Goal: Task Accomplishment & Management: Use online tool/utility

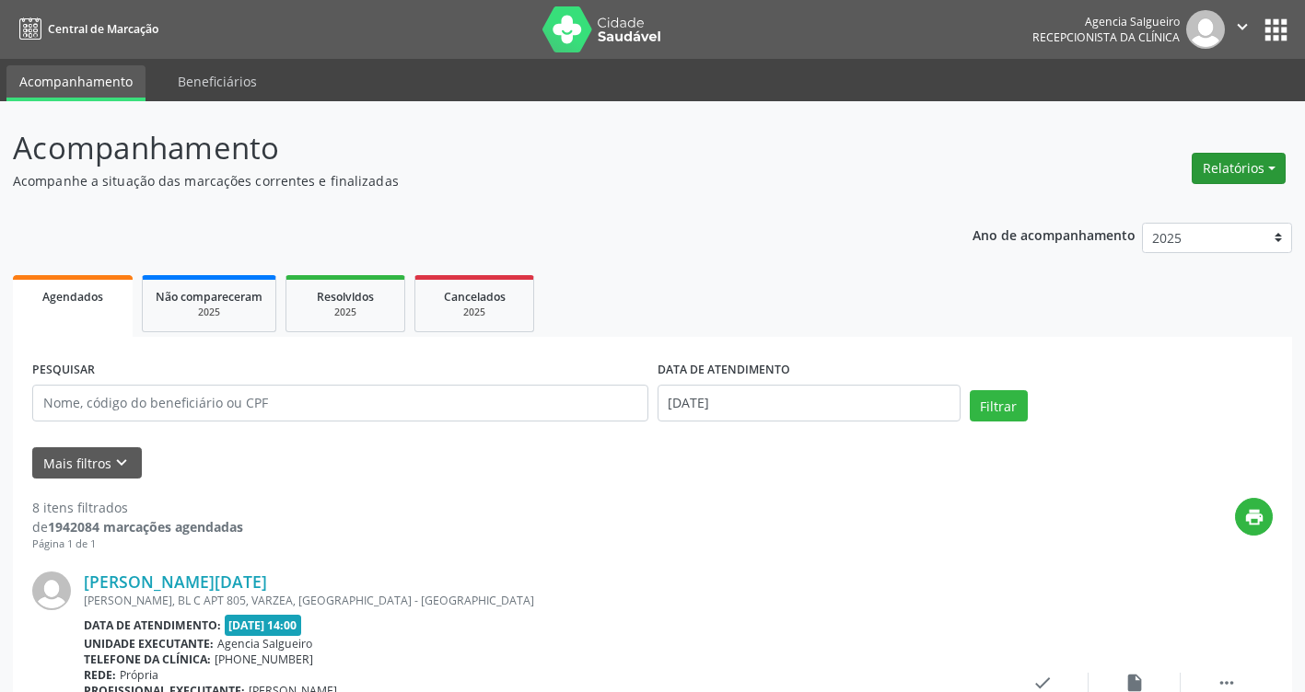
click at [1274, 164] on button "Relatórios" at bounding box center [1238, 168] width 94 height 31
click at [1190, 216] on link "Agendamentos" at bounding box center [1187, 208] width 198 height 26
select select "9"
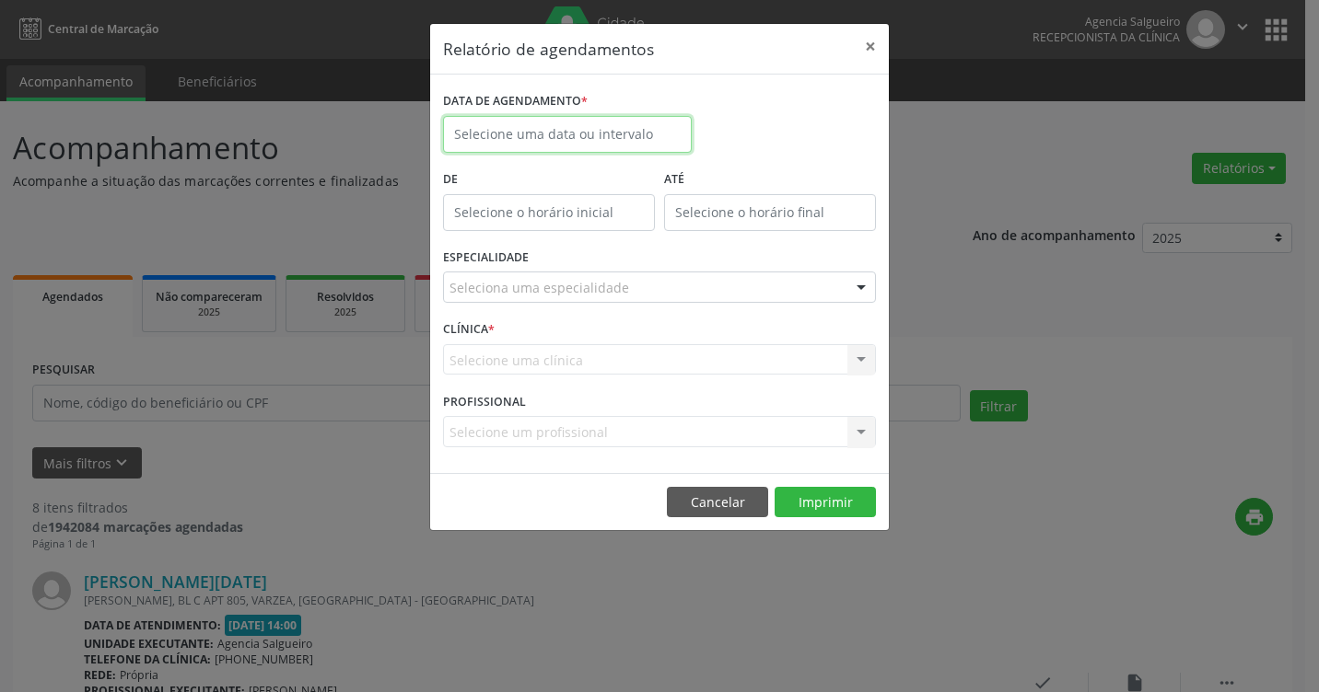
click at [565, 134] on input "text" at bounding box center [567, 134] width 249 height 37
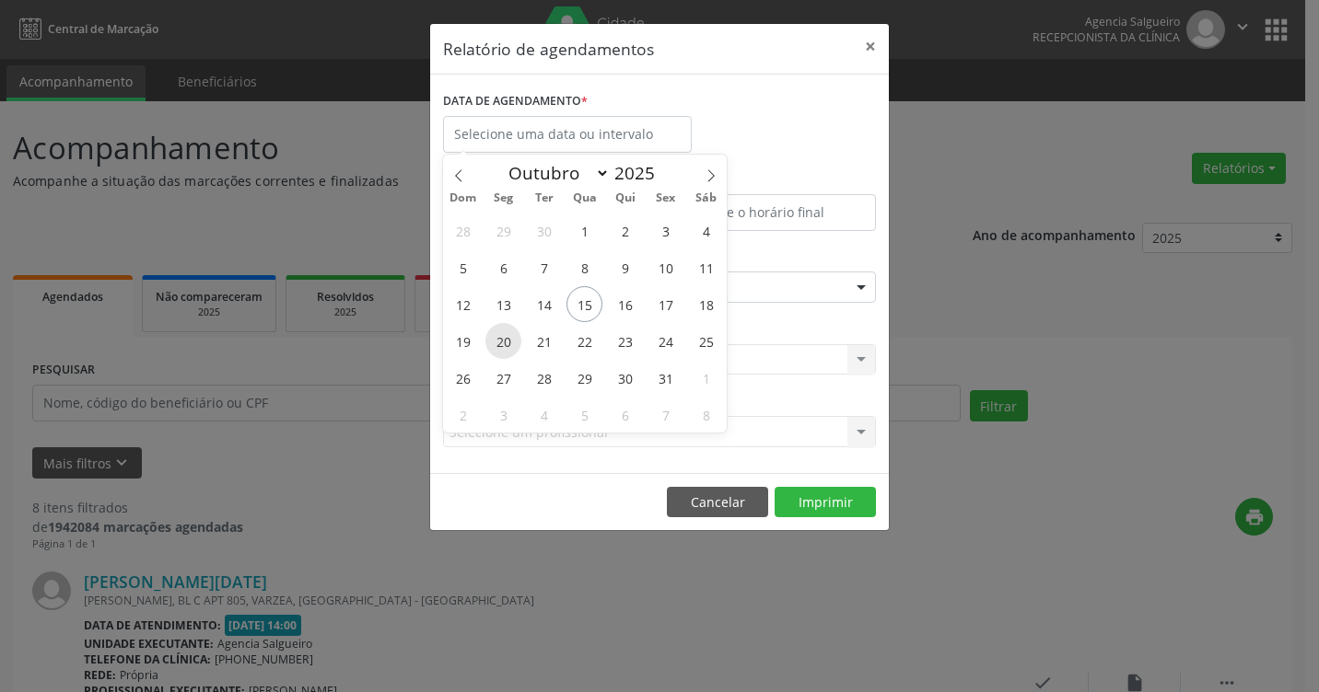
click at [506, 337] on span "20" at bounding box center [503, 341] width 36 height 36
type input "[DATE]"
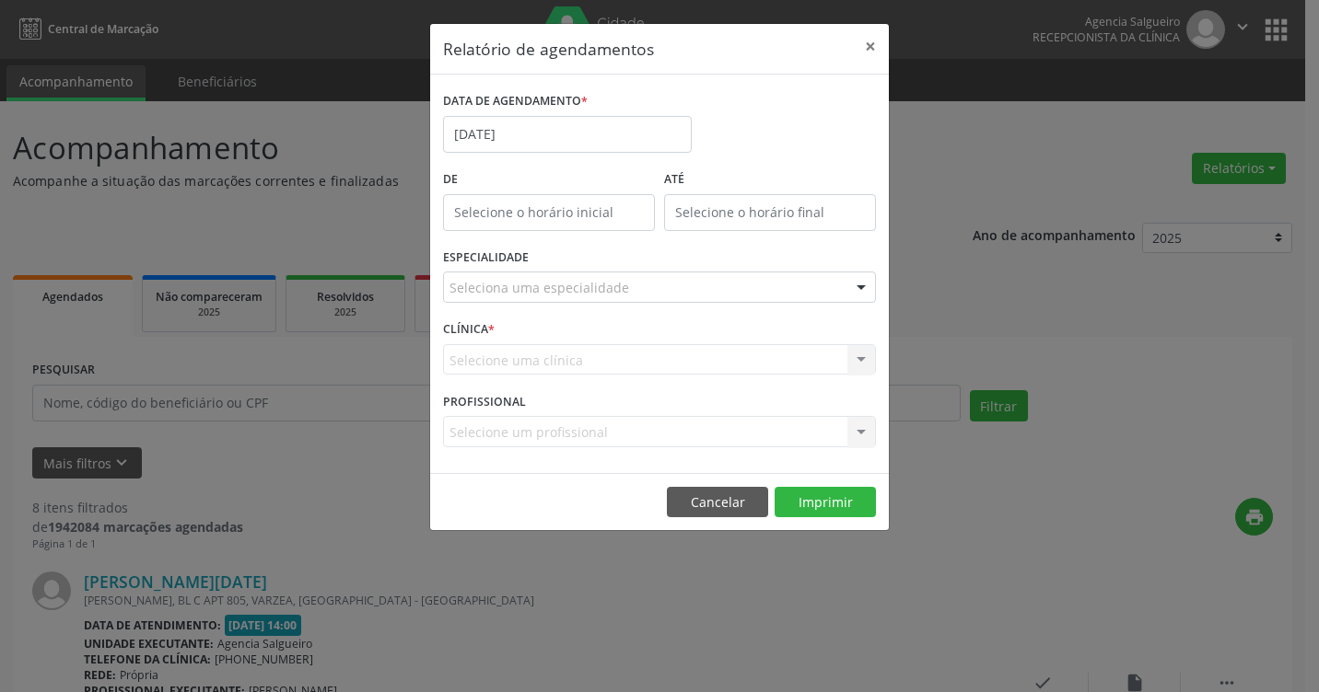
click at [852, 285] on div at bounding box center [861, 288] width 28 height 31
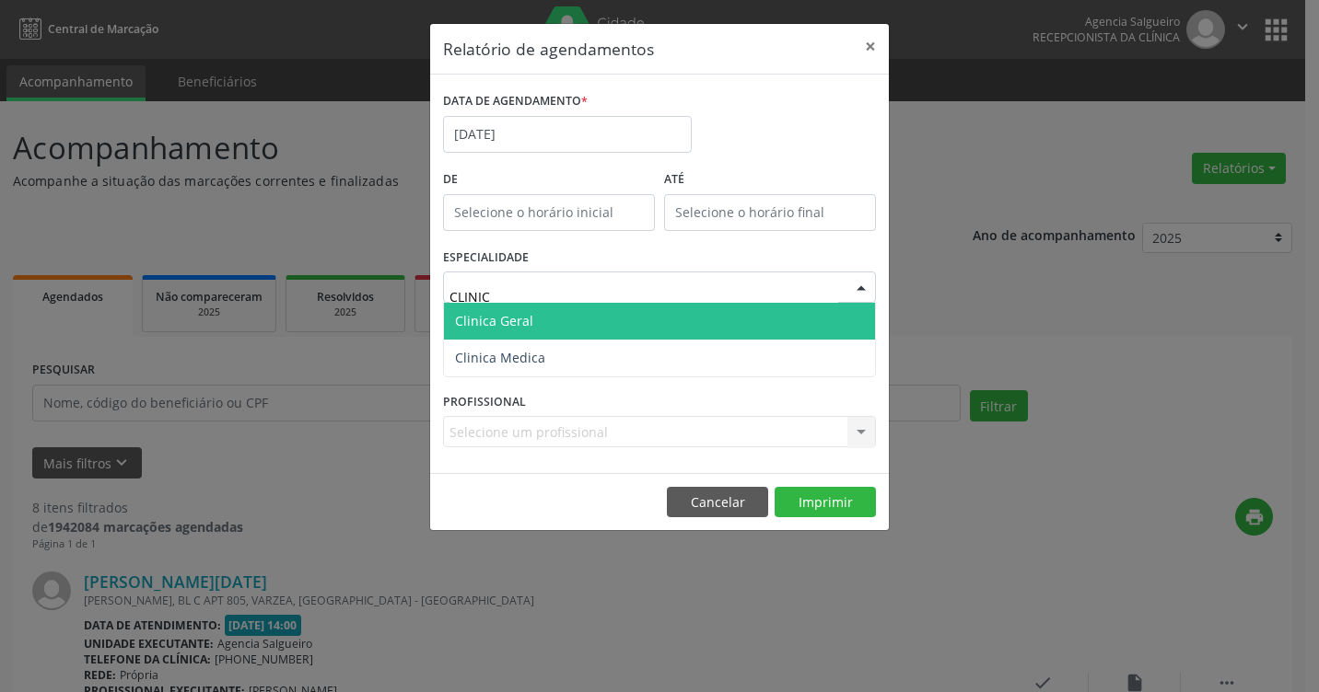
type input "CLINICA"
click at [613, 333] on span "Clinica Geral" at bounding box center [659, 321] width 431 height 37
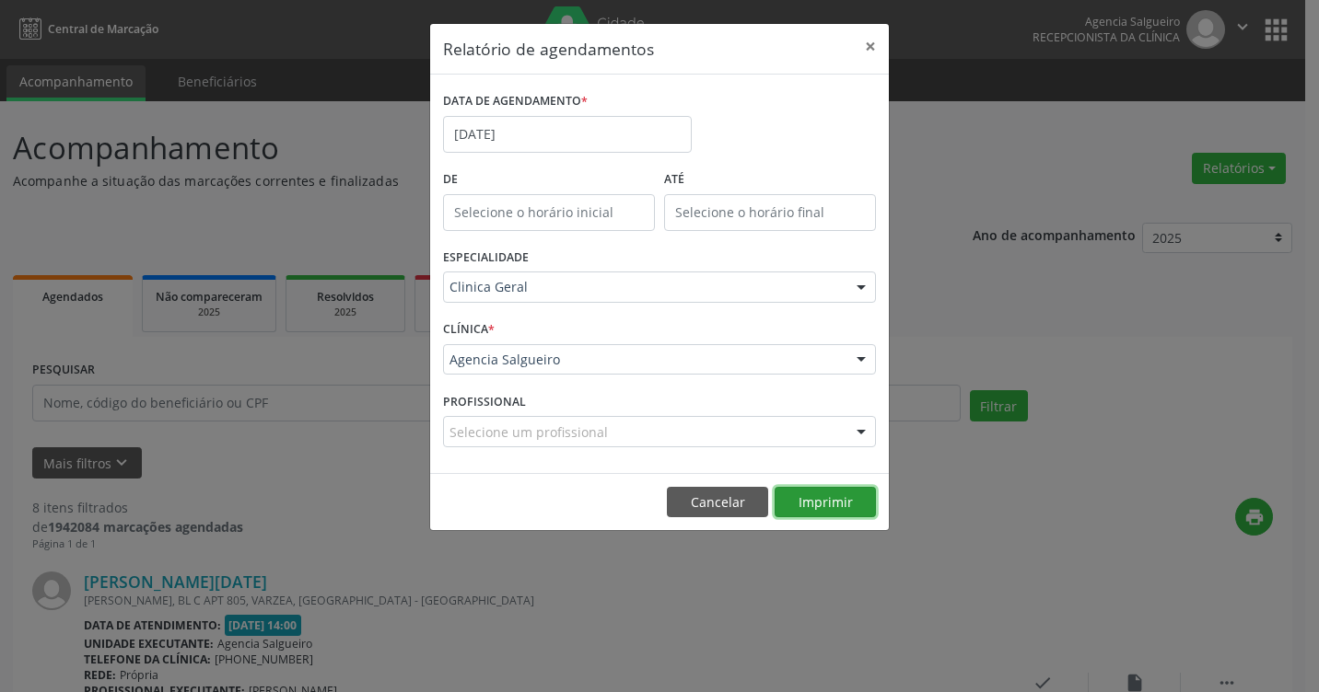
click at [811, 495] on button "Imprimir" at bounding box center [824, 502] width 101 height 31
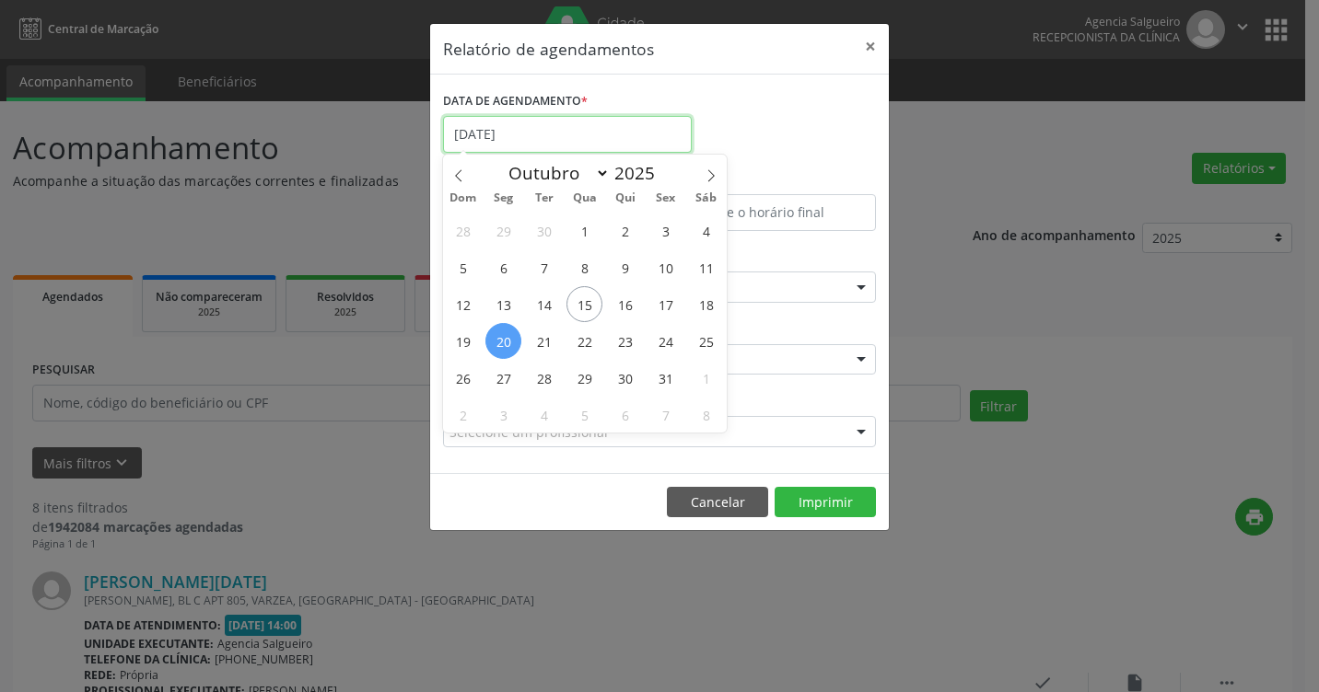
click at [534, 136] on input "[DATE]" at bounding box center [567, 134] width 249 height 37
click at [588, 305] on span "15" at bounding box center [584, 304] width 36 height 36
type input "[DATE]"
click at [588, 305] on span "15" at bounding box center [584, 304] width 36 height 36
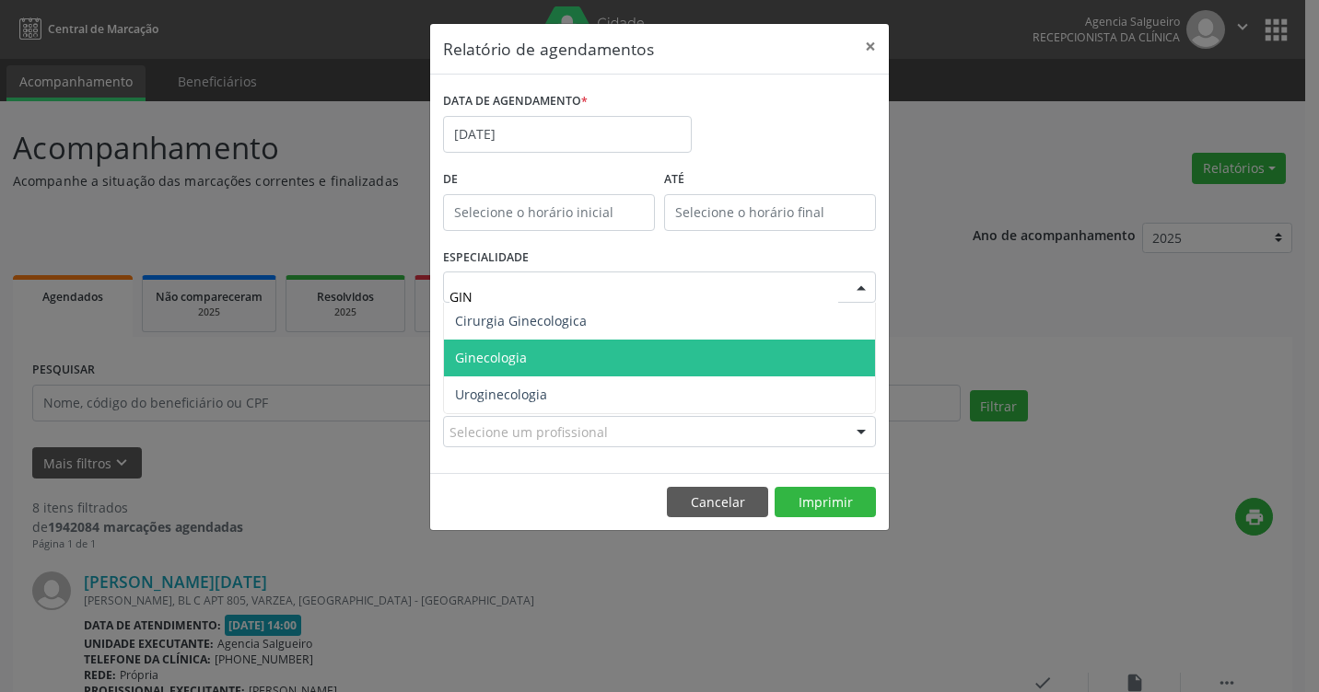
type input "GINE"
click at [530, 363] on span "Ginecologia" at bounding box center [659, 358] width 431 height 37
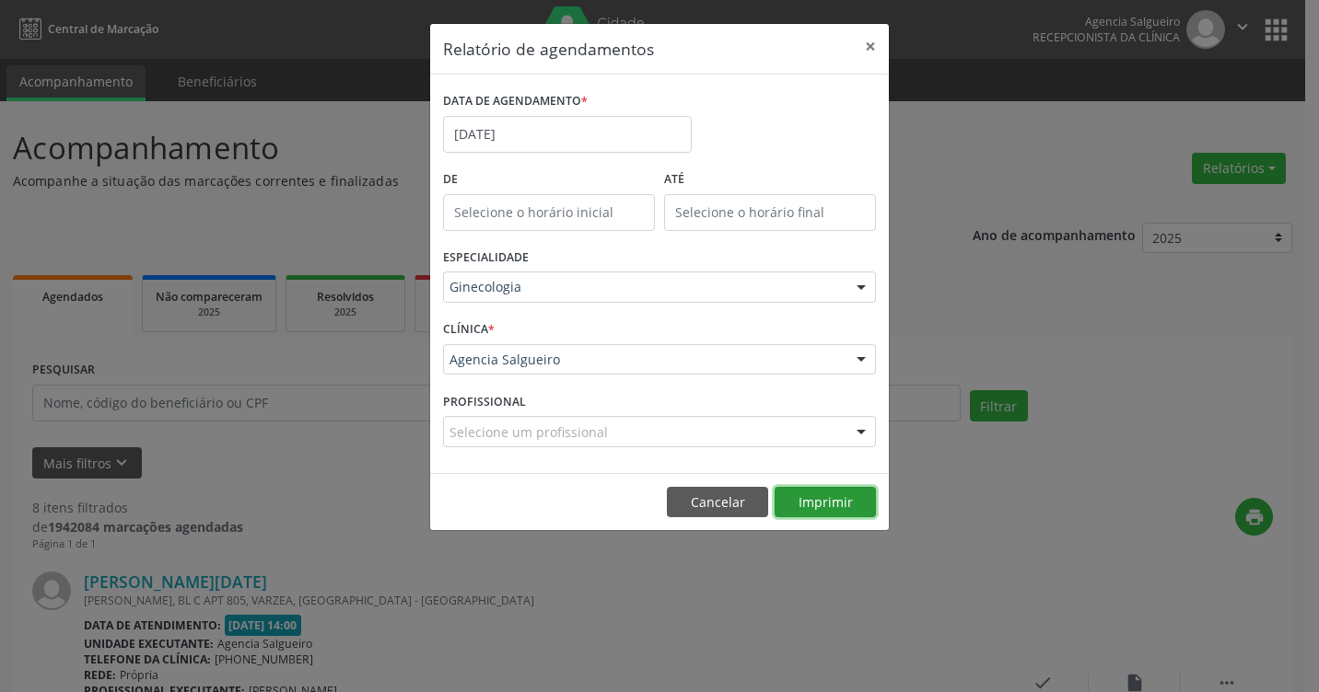
click at [818, 506] on button "Imprimir" at bounding box center [824, 502] width 101 height 31
click at [503, 125] on input "[DATE]" at bounding box center [567, 134] width 249 height 37
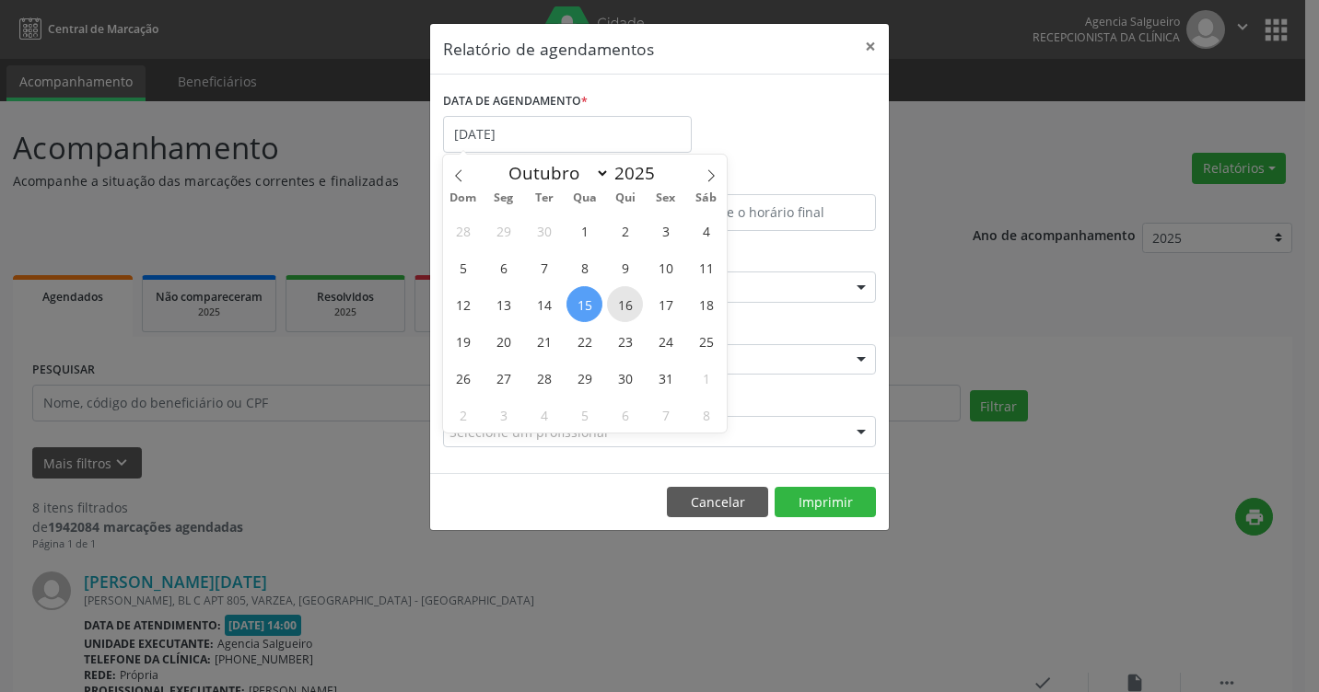
click at [624, 305] on span "16" at bounding box center [625, 304] width 36 height 36
type input "[DATE]"
click at [624, 305] on span "16" at bounding box center [625, 304] width 36 height 36
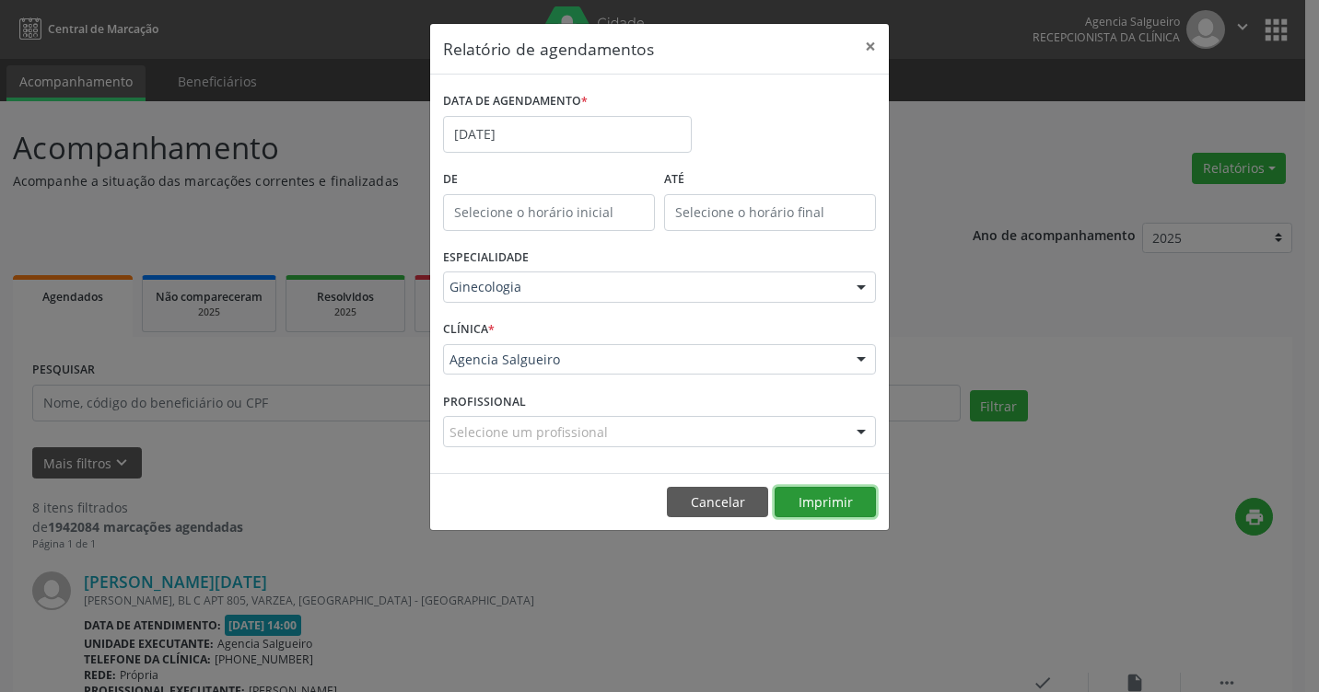
click at [840, 506] on button "Imprimir" at bounding box center [824, 502] width 101 height 31
click at [562, 125] on input "[DATE]" at bounding box center [567, 134] width 249 height 37
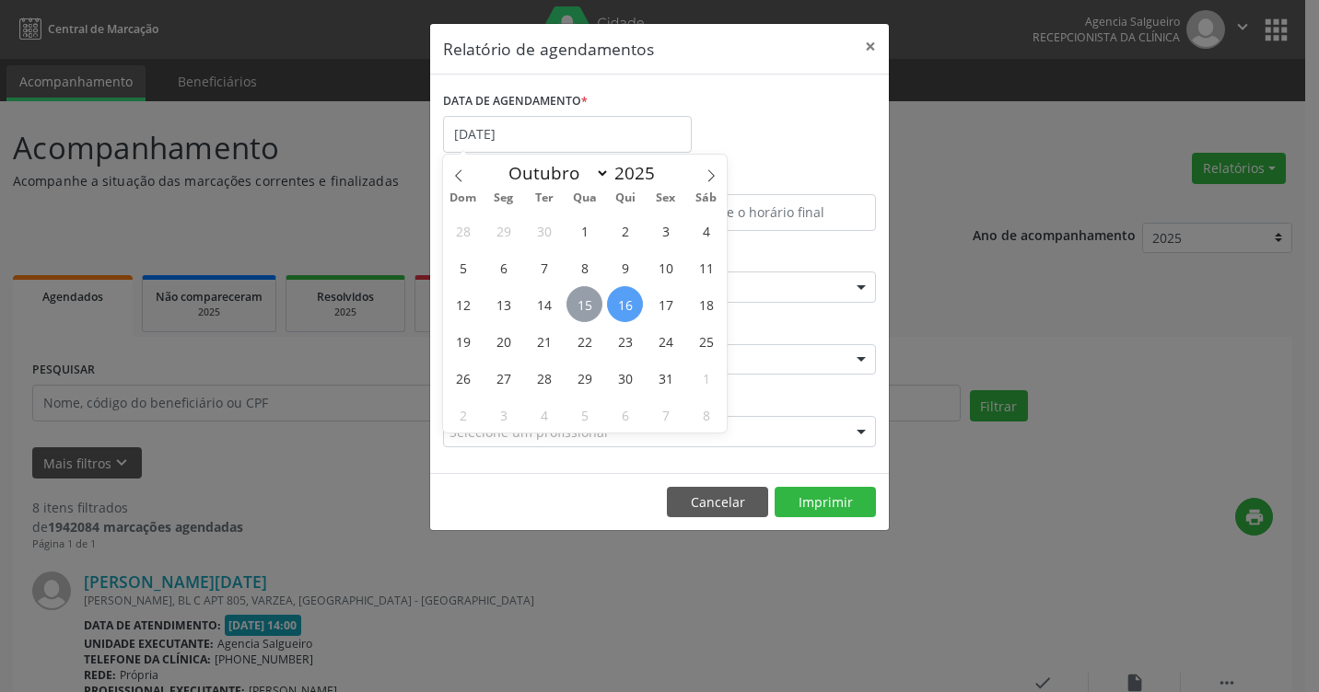
click at [587, 304] on span "15" at bounding box center [584, 304] width 36 height 36
type input "[DATE]"
click at [587, 304] on span "15" at bounding box center [584, 304] width 36 height 36
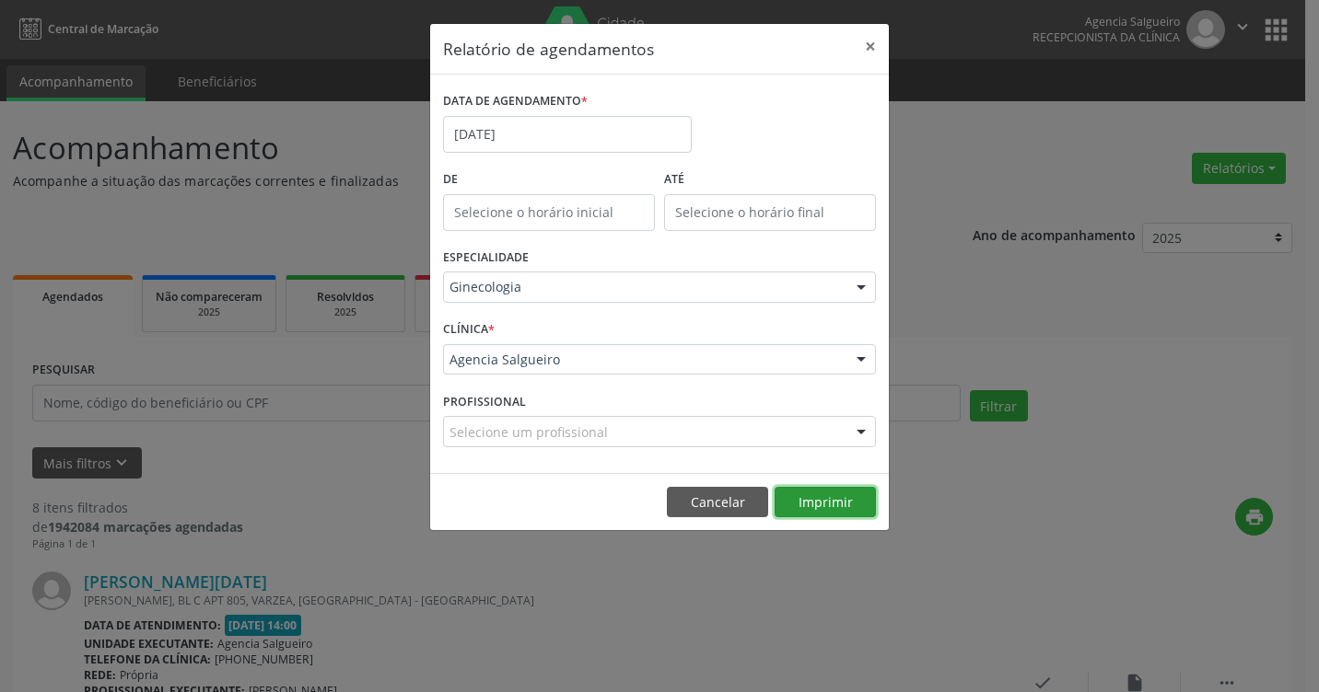
click at [845, 501] on button "Imprimir" at bounding box center [824, 502] width 101 height 31
